Goal: Ask a question

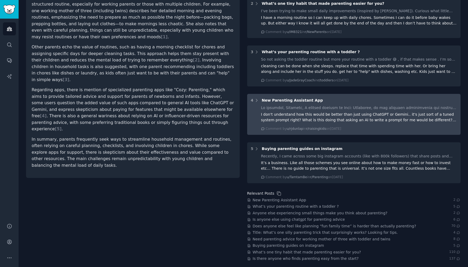
scroll to position [112, 0]
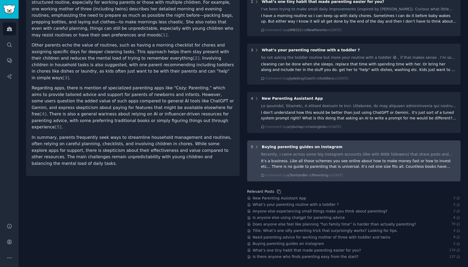
click at [314, 157] on div "Recently, I came across some big instagram accounts (like with 800k followers) …" at bounding box center [359, 164] width 196 height 26
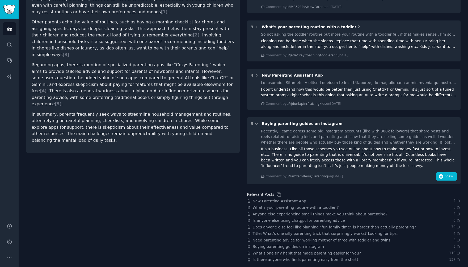
scroll to position [138, 0]
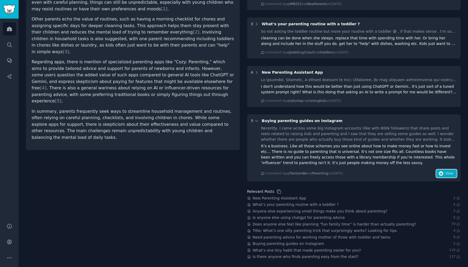
click at [446, 175] on span "View" at bounding box center [449, 173] width 8 height 5
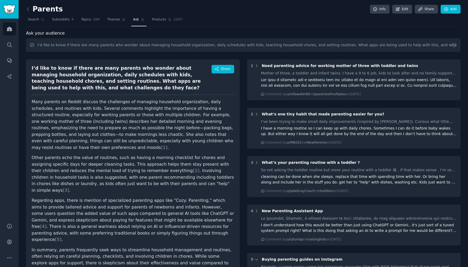
click at [46, 36] on span "Ask your audience" at bounding box center [45, 33] width 39 height 7
click at [221, 70] on span "Share" at bounding box center [225, 69] width 9 height 5
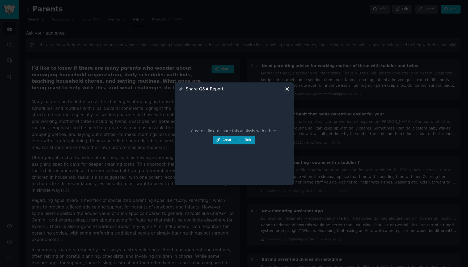
click at [288, 89] on icon at bounding box center [287, 89] width 6 height 6
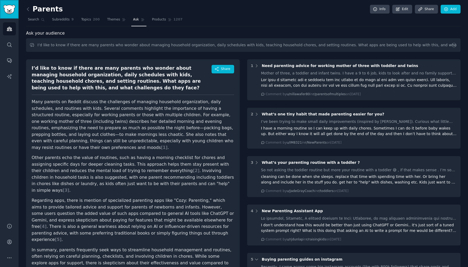
click at [13, 10] on img "Sidebar" at bounding box center [9, 9] width 12 height 9
click at [133, 23] on link "Ask" at bounding box center [138, 20] width 15 height 11
click at [136, 21] on span "Ask" at bounding box center [136, 19] width 6 height 5
click at [159, 23] on link "Products 1207" at bounding box center [167, 20] width 34 height 11
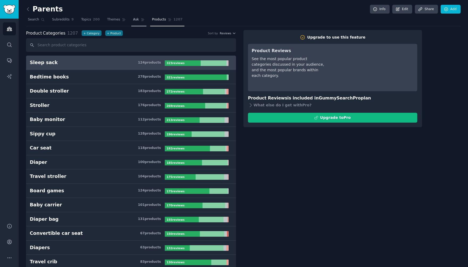
click at [135, 22] on link "Ask" at bounding box center [138, 20] width 15 height 11
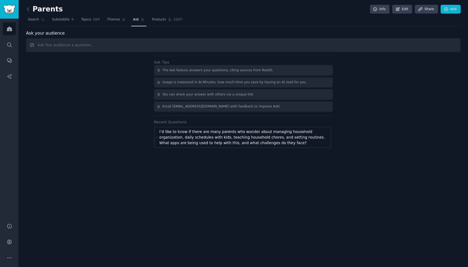
click at [124, 46] on input "text" at bounding box center [243, 45] width 434 height 14
type input "what apps do family use to organize their time. Like google agenda familywall..…"
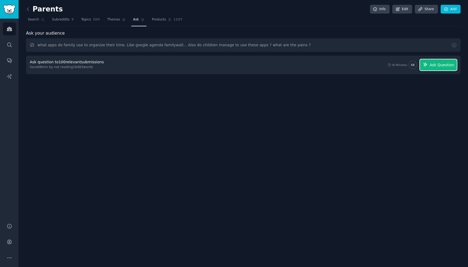
click at [447, 64] on span "Ask Question" at bounding box center [441, 65] width 24 height 6
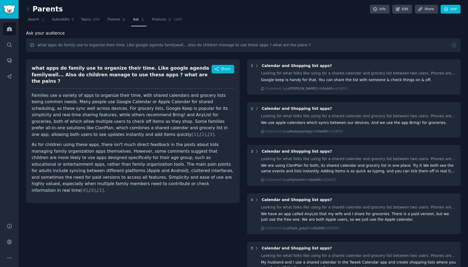
scroll to position [4, 0]
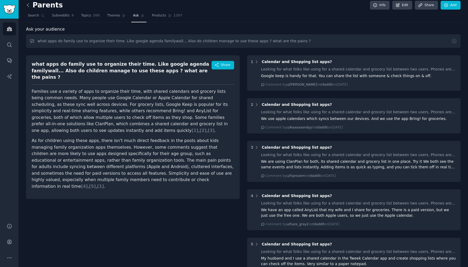
click at [29, 4] on icon at bounding box center [28, 5] width 6 height 6
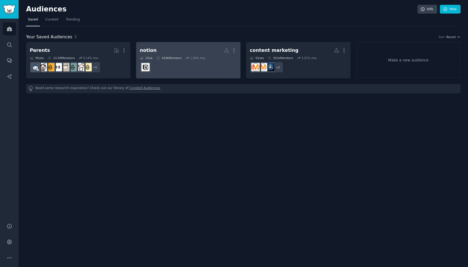
click at [194, 50] on h2 "notion More" at bounding box center [188, 50] width 97 height 9
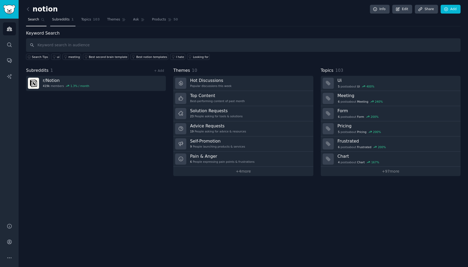
click at [55, 18] on span "Subreddits" at bounding box center [61, 19] width 18 height 5
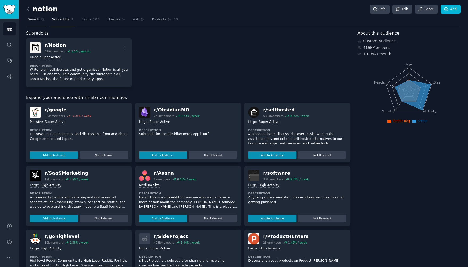
click at [39, 21] on link "Search" at bounding box center [36, 20] width 20 height 11
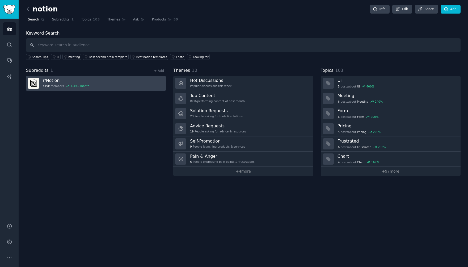
click at [96, 83] on link "r/ Notion 419k members 1.3 % / month" at bounding box center [96, 83] width 140 height 15
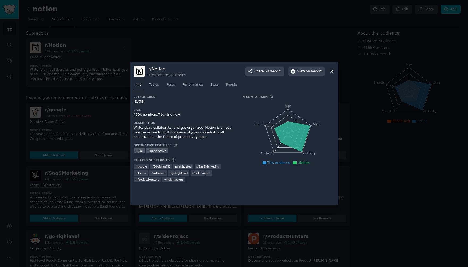
click at [331, 72] on icon at bounding box center [332, 72] width 6 height 6
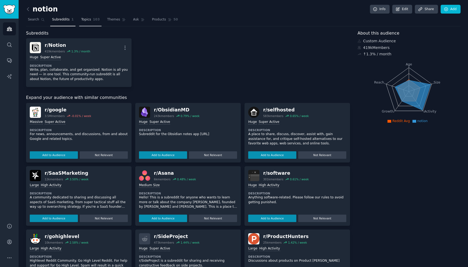
click at [88, 23] on link "Topics 103" at bounding box center [90, 20] width 22 height 11
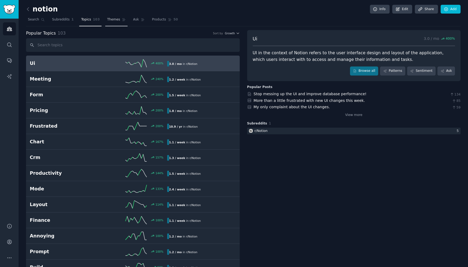
click at [115, 25] on link "Themes" at bounding box center [116, 20] width 22 height 11
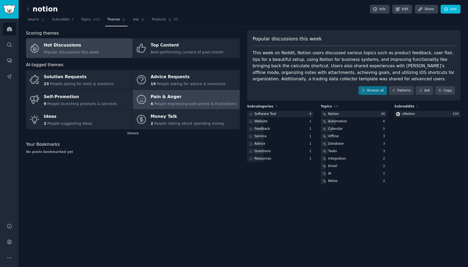
click at [174, 101] on div "6 People expressing pain points & frustrations" at bounding box center [194, 104] width 86 height 6
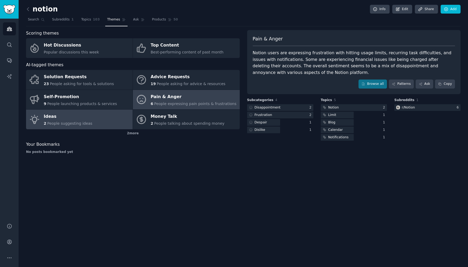
click at [90, 125] on link "Ideas 2 People suggesting ideas" at bounding box center [79, 119] width 107 height 20
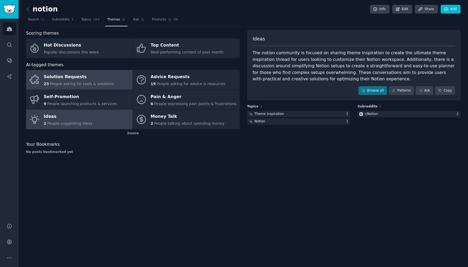
click at [107, 80] on div "Solution Requests" at bounding box center [79, 77] width 70 height 9
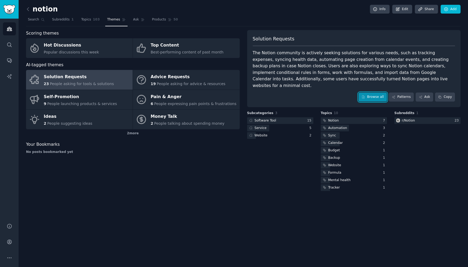
click at [375, 93] on link "Browse all" at bounding box center [372, 96] width 28 height 9
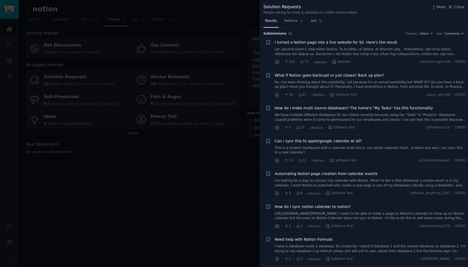
click at [425, 53] on link at bounding box center [371, 51] width 192 height 9
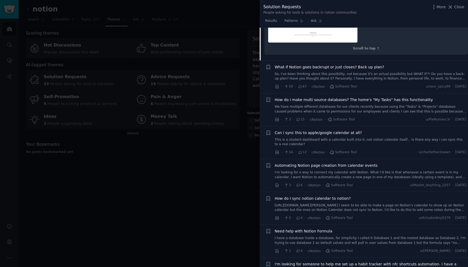
scroll to position [454, 0]
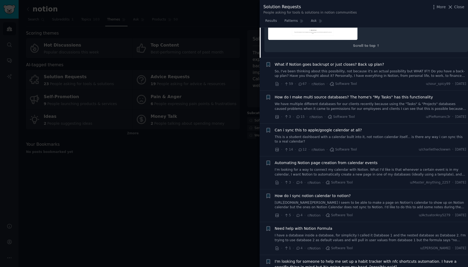
click at [346, 127] on span "Can i sync this to apple/google calendar at all?" at bounding box center [318, 130] width 87 height 6
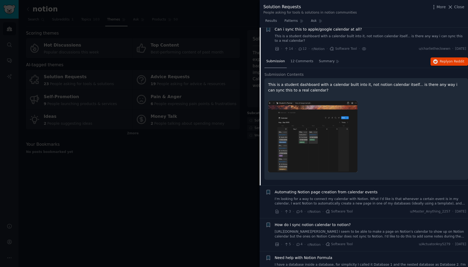
scroll to position [107, 0]
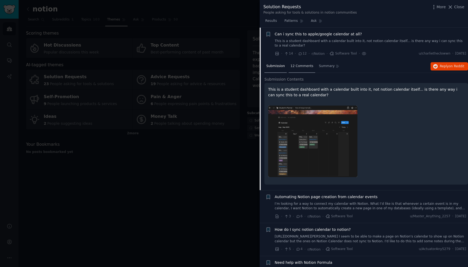
click at [301, 66] on span "12 Comments" at bounding box center [301, 66] width 23 height 5
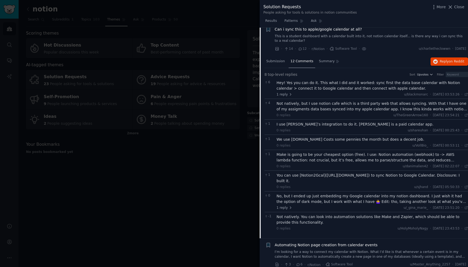
scroll to position [112, 0]
click at [333, 29] on span "Can i sync this to apple/google calendar at all?" at bounding box center [318, 29] width 87 height 6
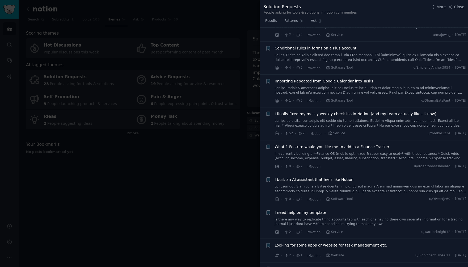
scroll to position [263, 0]
click at [340, 112] on span "I finally fixed my messy weekly check-ins in Notion (and my team actually likes…" at bounding box center [356, 114] width 162 height 6
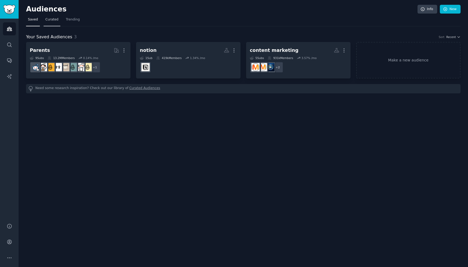
click at [55, 18] on span "Curated" at bounding box center [51, 19] width 13 height 5
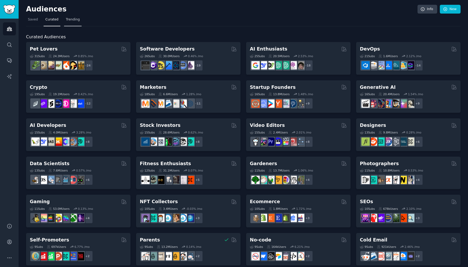
click at [71, 22] on link "Trending" at bounding box center [73, 20] width 18 height 11
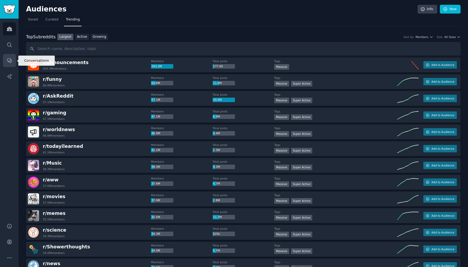
click at [10, 62] on icon "Sidebar" at bounding box center [9, 61] width 4 height 4
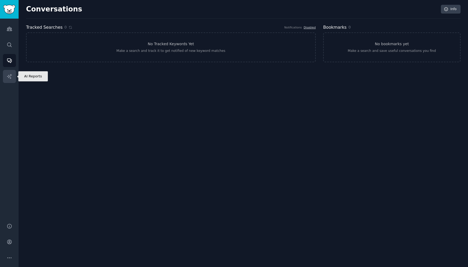
click at [11, 78] on icon "Sidebar" at bounding box center [10, 77] width 6 height 6
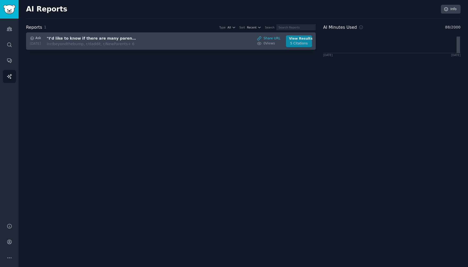
click at [294, 43] on div "5 Citations" at bounding box center [299, 43] width 20 height 5
